Goal: Communication & Community: Answer question/provide support

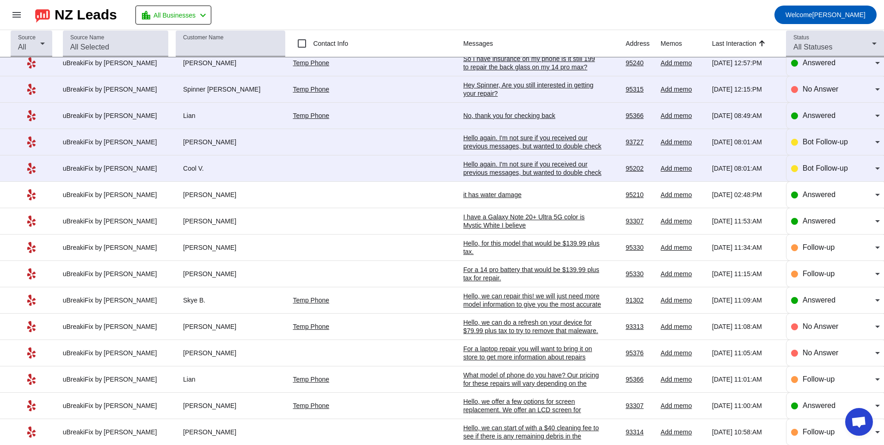
scroll to position [271, 0]
click at [467, 197] on div "it has water damage" at bounding box center [532, 194] width 139 height 8
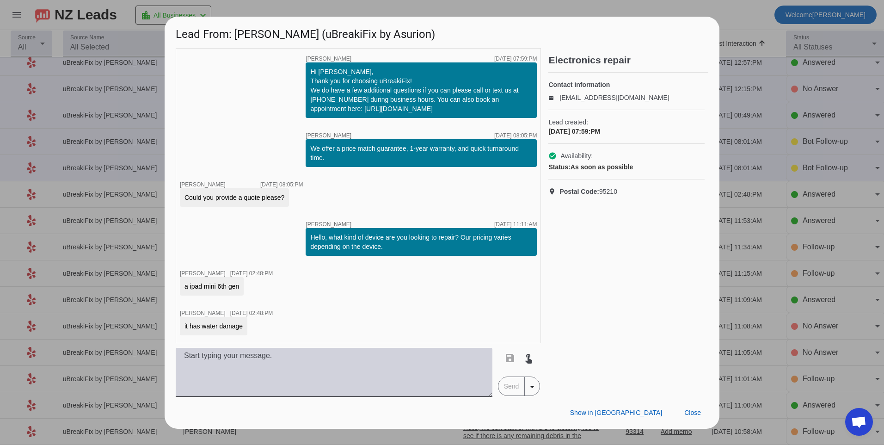
click at [288, 361] on textarea at bounding box center [334, 371] width 317 height 49
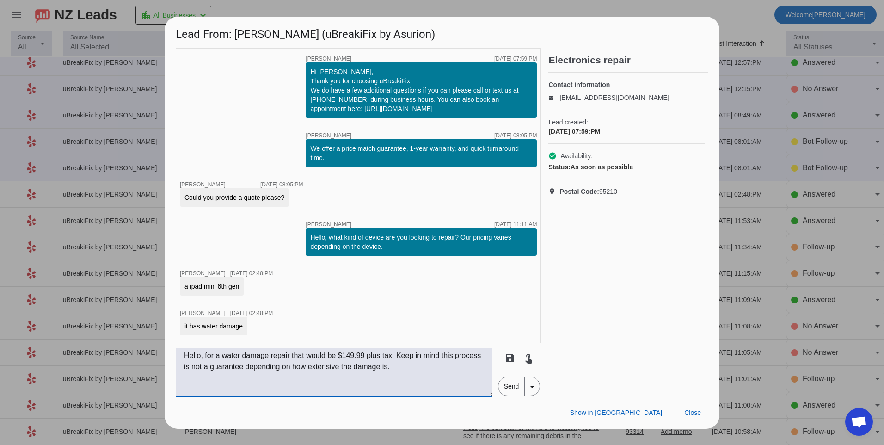
type textarea "Hello, for a water damage repair that would be $149.99 plus tax. Keep in mind t…"
click at [514, 394] on span "Send" at bounding box center [511, 386] width 26 height 18
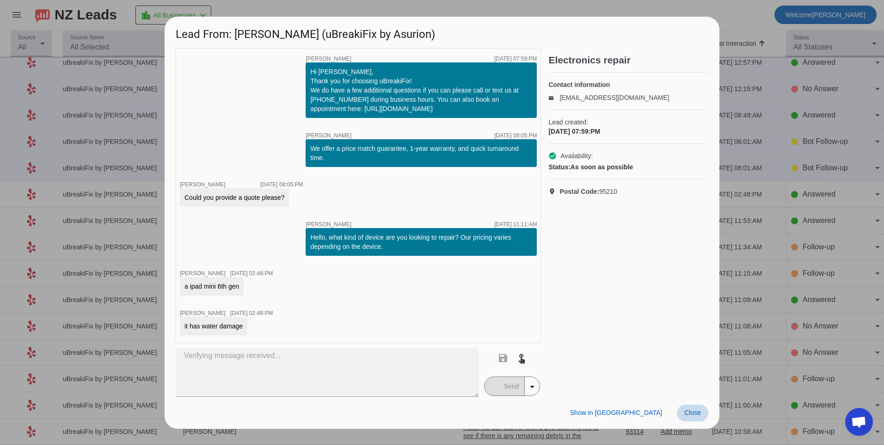
click at [701, 414] on span at bounding box center [692, 412] width 31 height 17
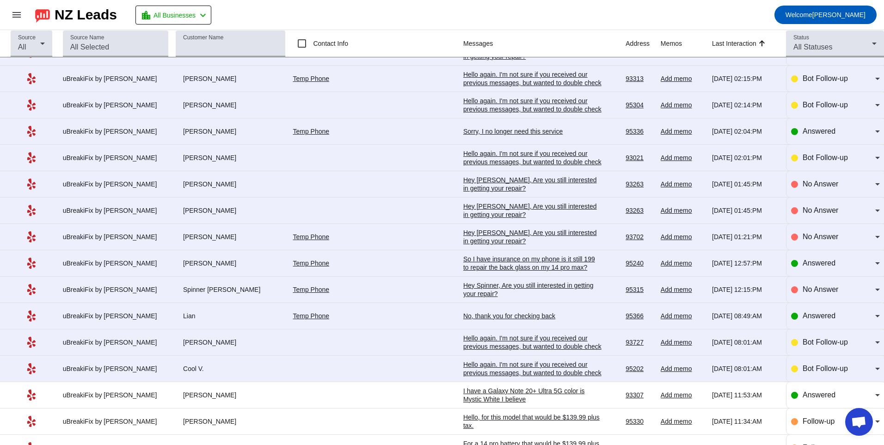
scroll to position [92, 0]
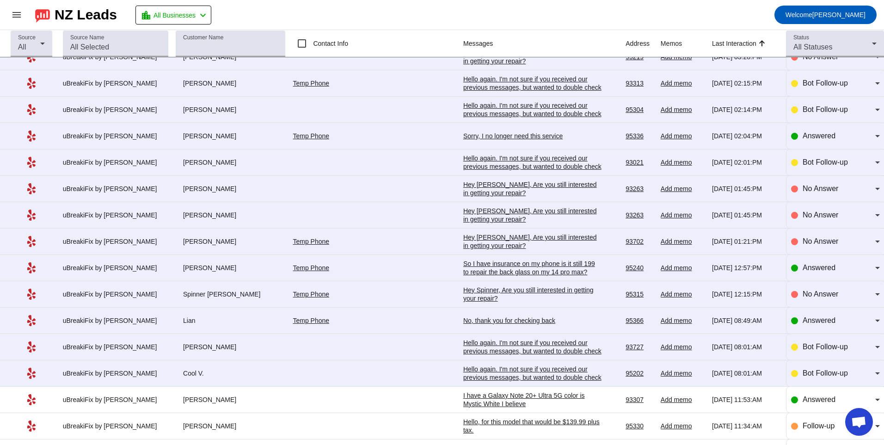
click at [463, 377] on div "Hello again. I'm not sure if you received our previous messages, but wanted to …" at bounding box center [532, 377] width 139 height 25
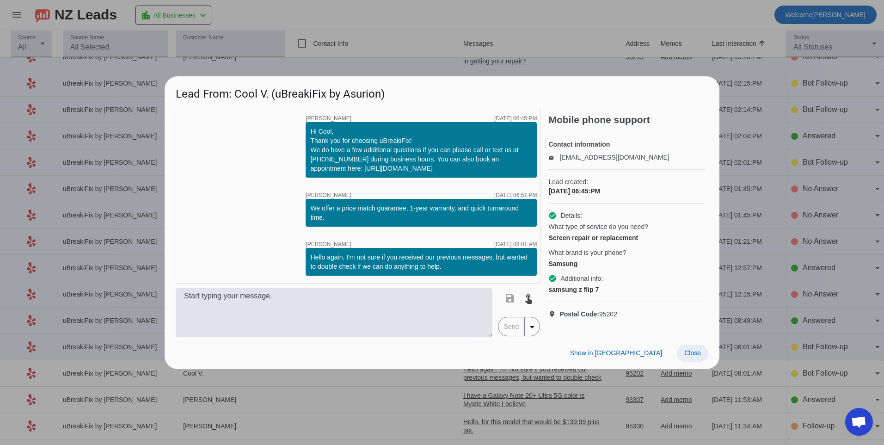
click at [689, 356] on span "Close" at bounding box center [692, 352] width 17 height 7
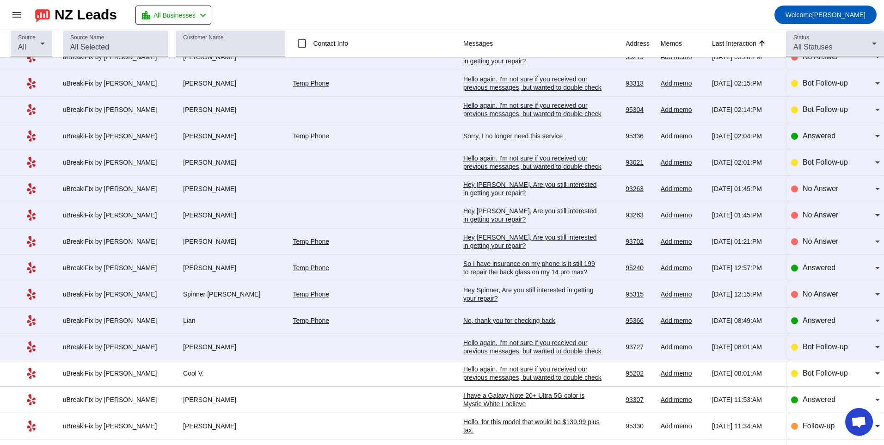
click at [469, 339] on div "Hello again. I'm not sure if you received our previous messages, but wanted to …" at bounding box center [532, 350] width 139 height 25
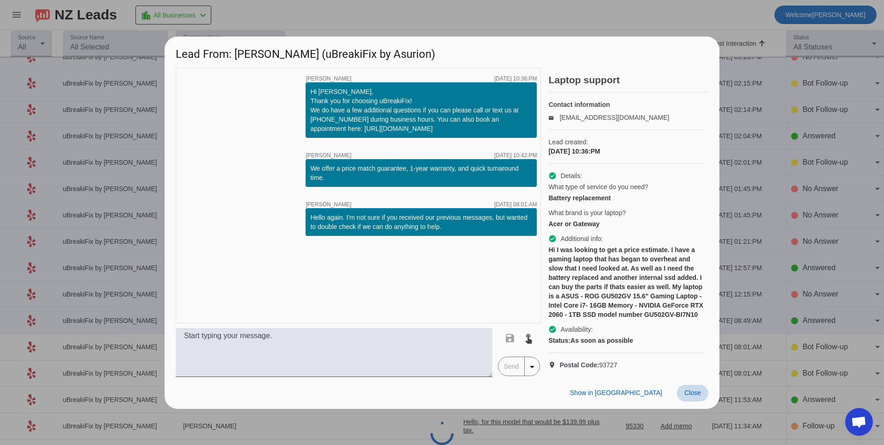
click at [698, 395] on span at bounding box center [692, 392] width 31 height 17
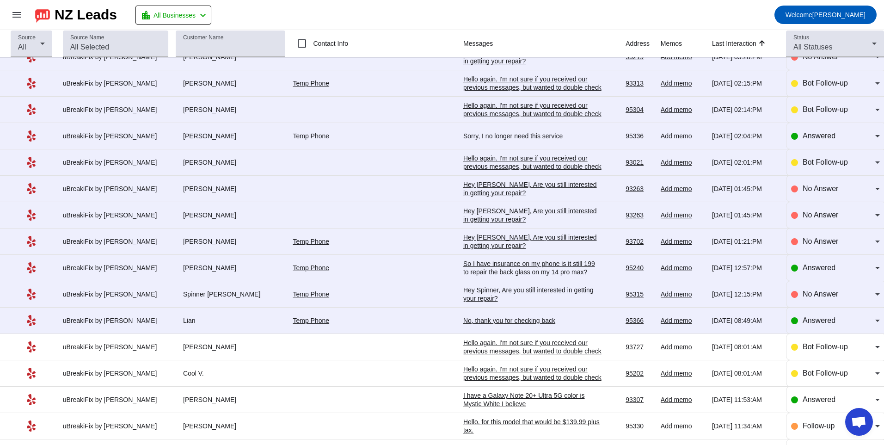
scroll to position [0, 0]
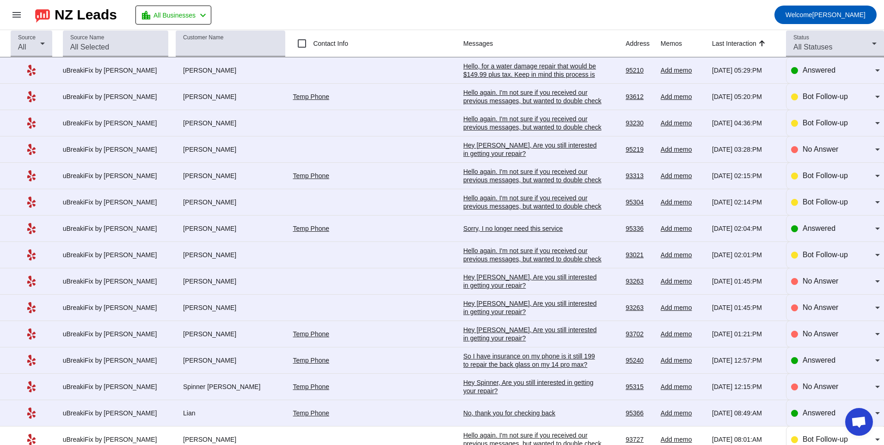
click at [487, 324] on td "Hey [PERSON_NAME], Are you still interested in getting your repair?​ [DATE] 01:…" at bounding box center [544, 334] width 162 height 26
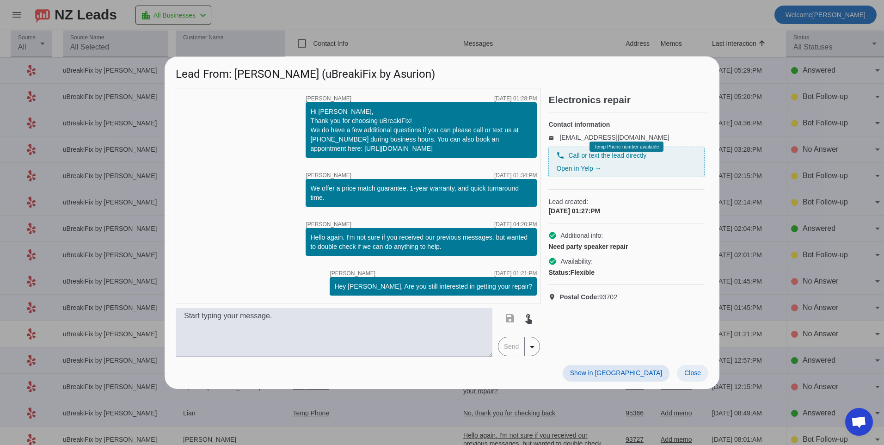
click at [704, 373] on span at bounding box center [692, 373] width 31 height 17
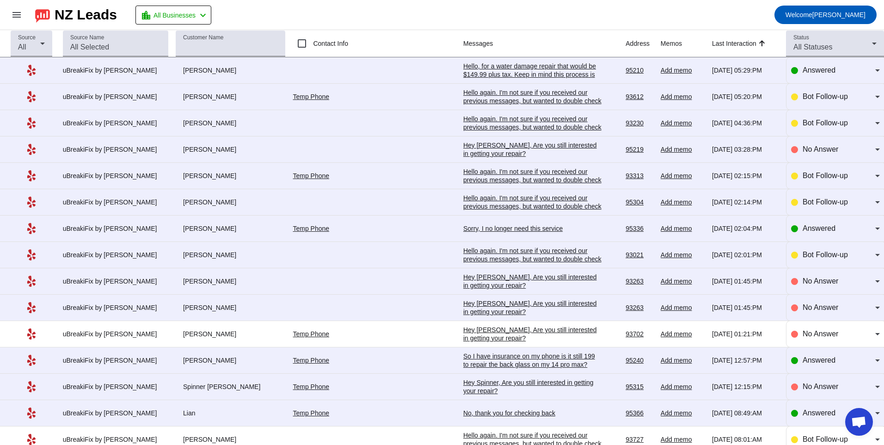
click at [470, 352] on div "So I have insurance on my phone is it still 199 to repair the back glass on my …" at bounding box center [532, 360] width 139 height 17
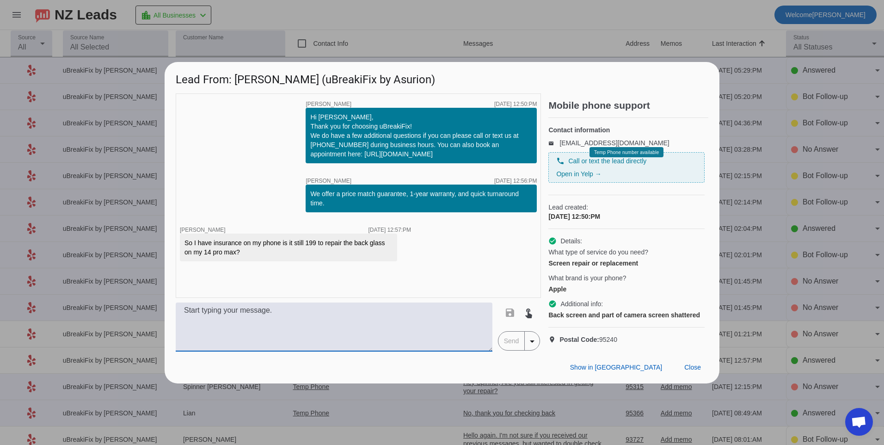
click at [275, 335] on textarea at bounding box center [334, 326] width 317 height 49
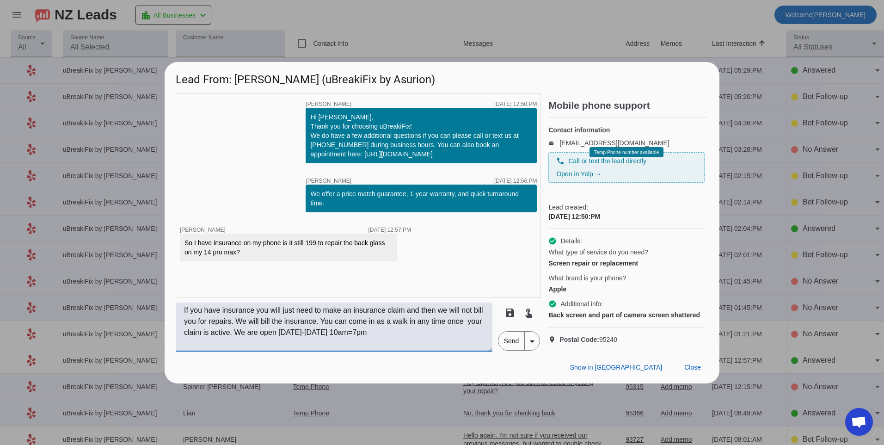
type textarea "If you have insurance you will just need to make an insurance claim and then we…"
click at [516, 350] on span "Send" at bounding box center [511, 340] width 26 height 18
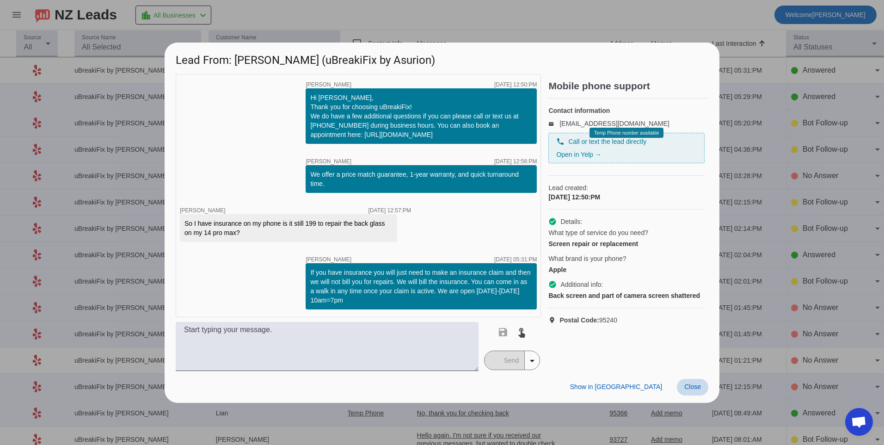
click at [680, 389] on span at bounding box center [692, 386] width 31 height 17
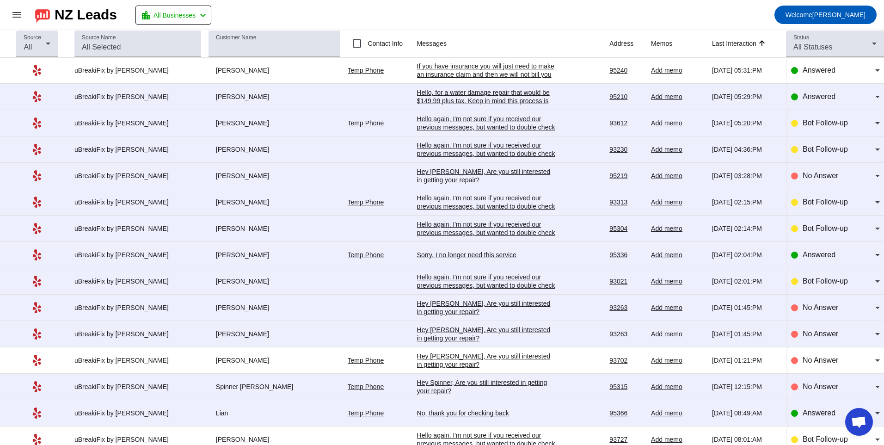
click at [444, 255] on div "Sorry, I no longer need this service" at bounding box center [486, 254] width 139 height 8
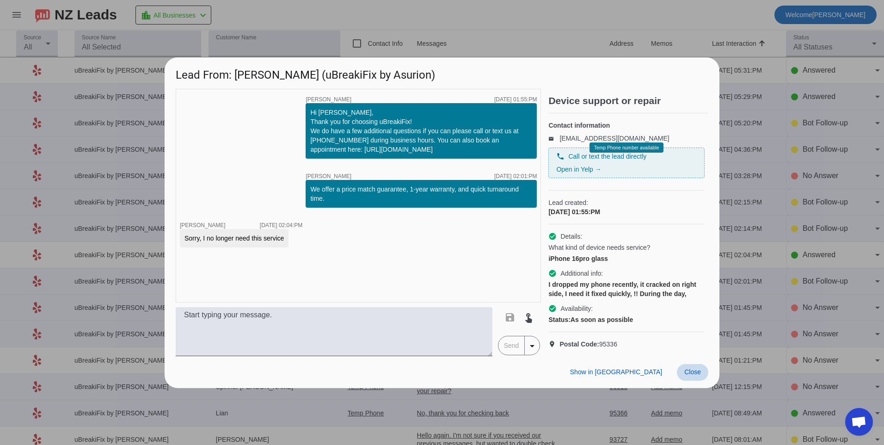
click at [689, 380] on span at bounding box center [692, 372] width 31 height 17
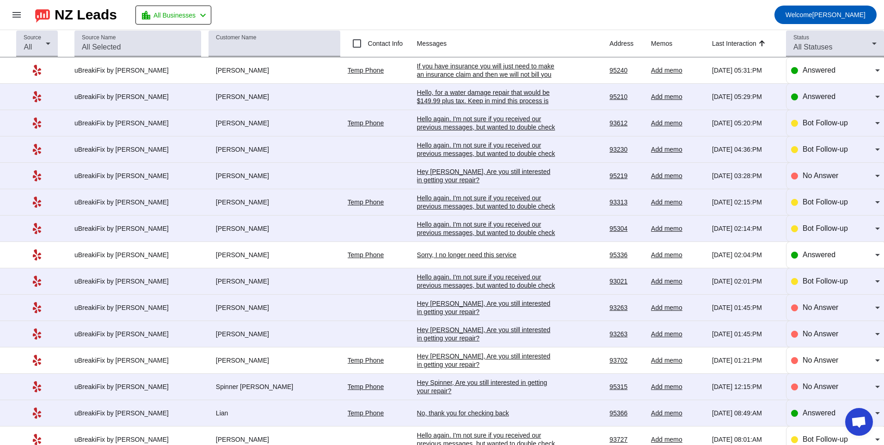
click at [451, 281] on div "Hello again. I'm not sure if you received our previous messages, but wanted to …" at bounding box center [486, 285] width 139 height 25
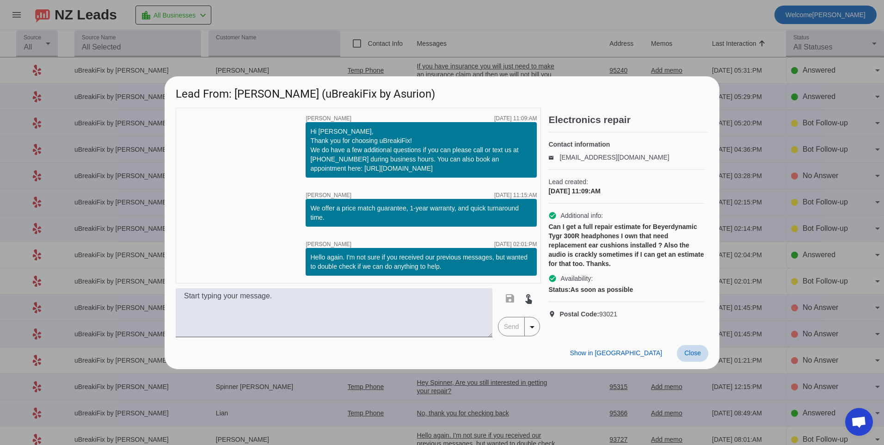
click at [700, 356] on span "Close" at bounding box center [692, 352] width 17 height 7
